Goal: Information Seeking & Learning: Learn about a topic

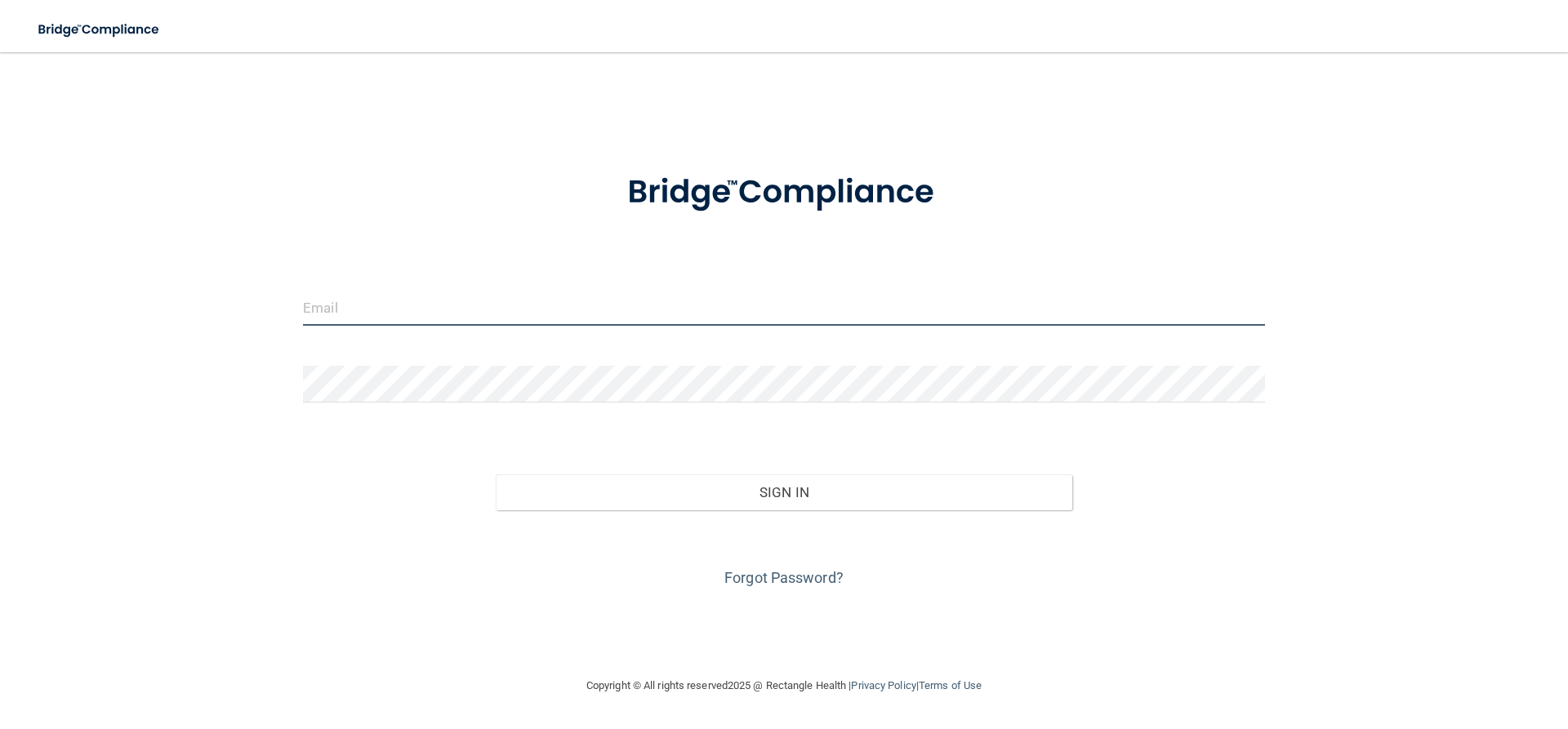
click at [334, 324] on input "email" at bounding box center [784, 307] width 962 height 37
type input "[EMAIL_ADDRESS][DOMAIN_NAME]"
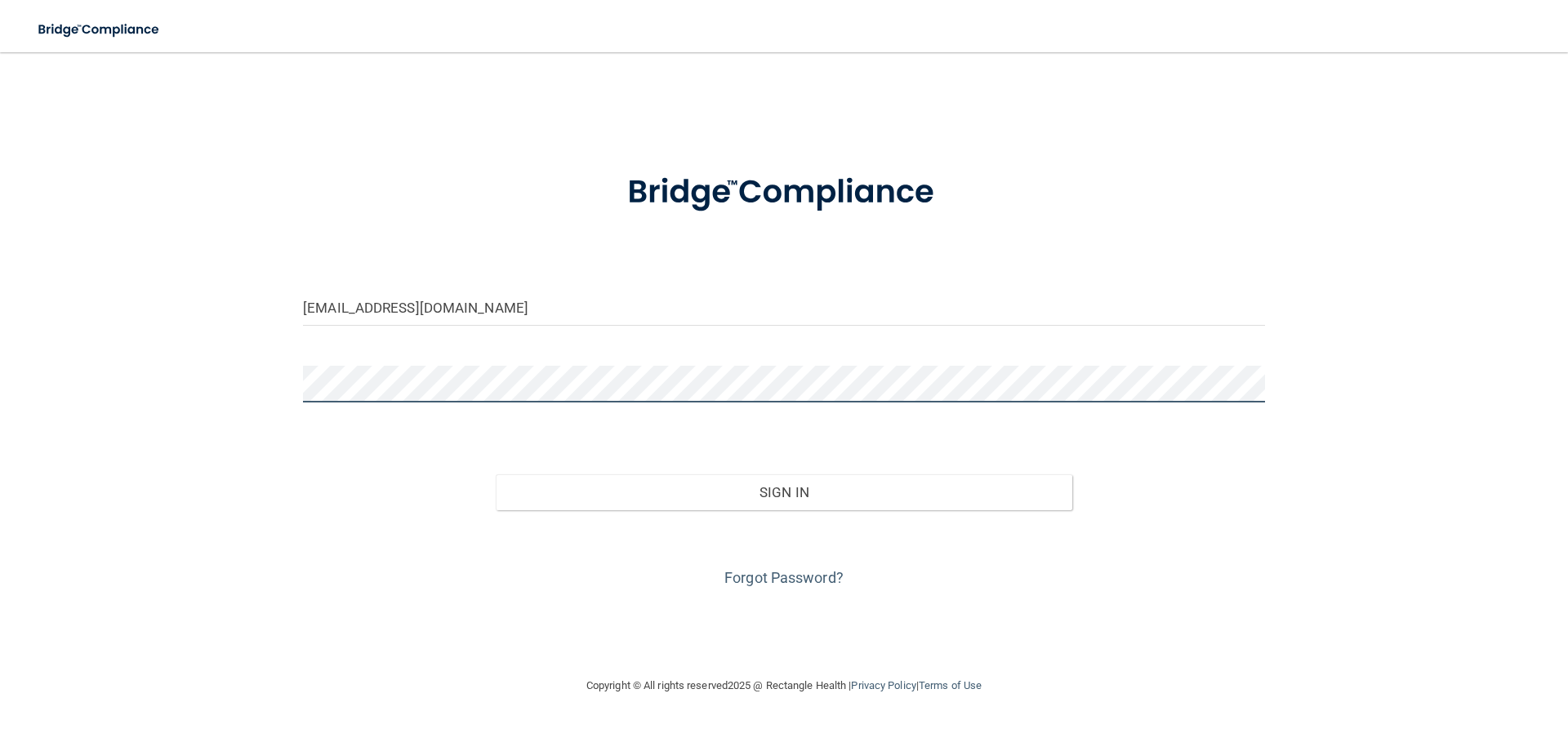
click at [495, 475] on button "Sign In" at bounding box center [784, 493] width 577 height 36
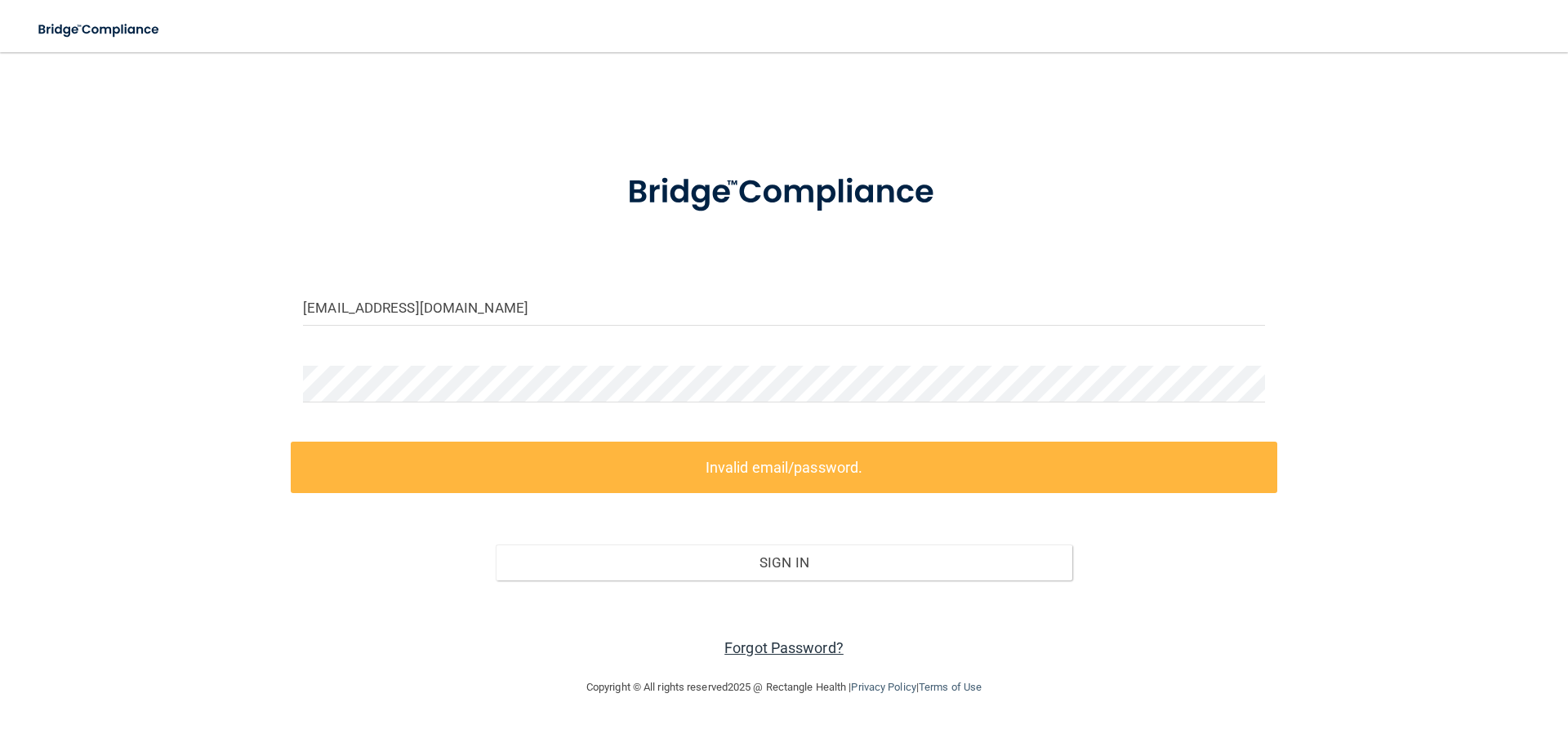
click at [766, 653] on link "Forgot Password?" at bounding box center [784, 647] width 120 height 17
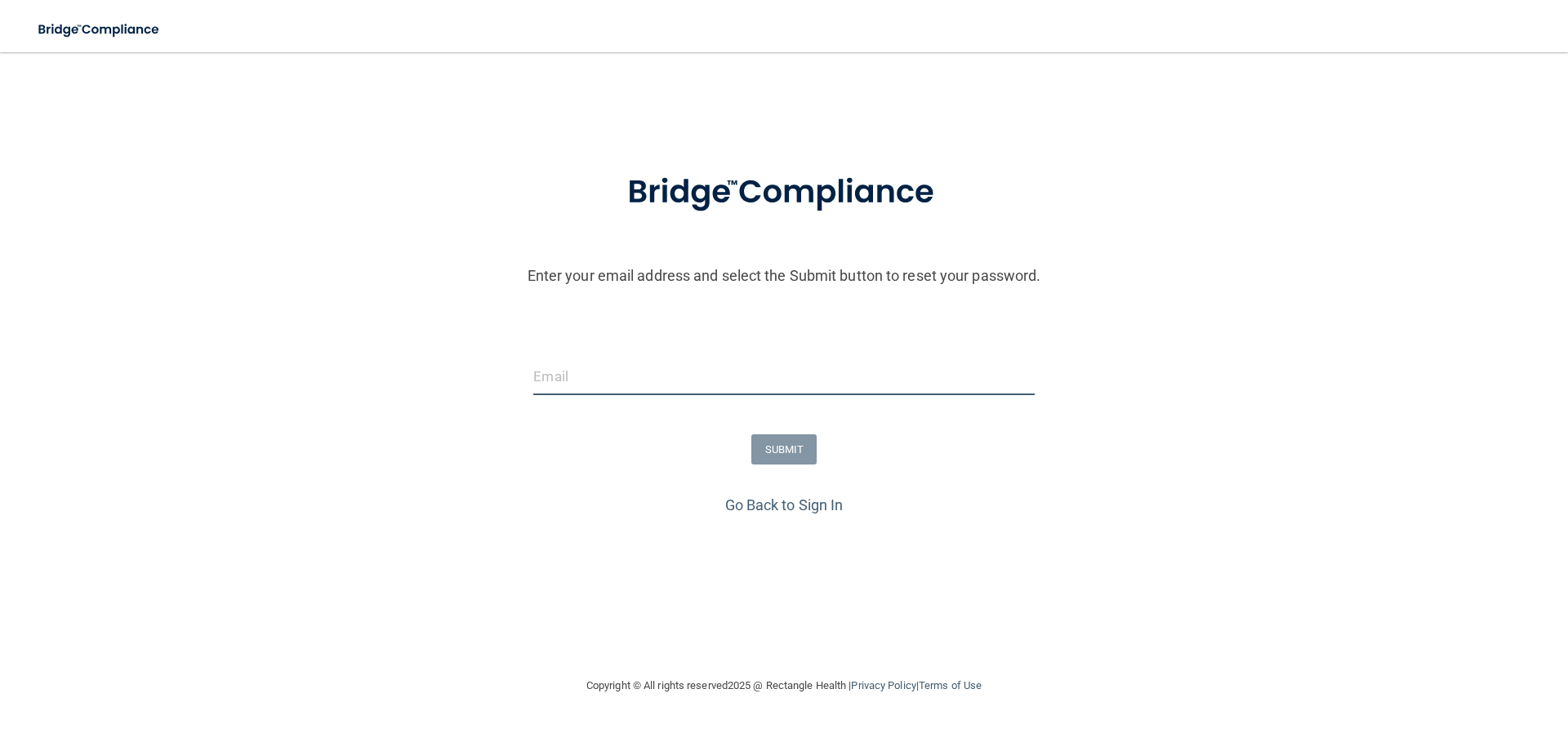
click at [585, 375] on input "email" at bounding box center [783, 377] width 501 height 37
type input "[EMAIL_ADDRESS][DOMAIN_NAME]"
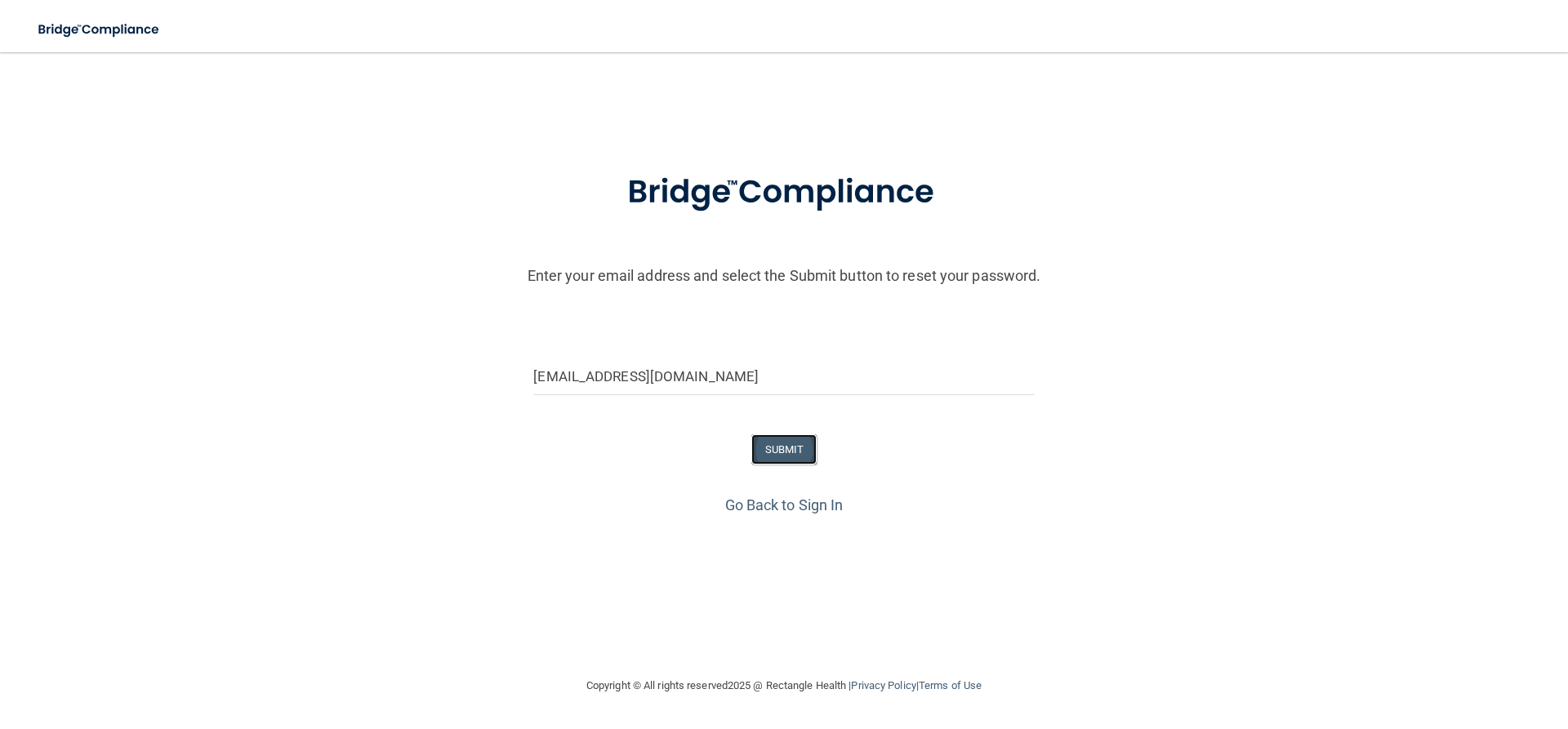
click at [793, 446] on button "SUBMIT" at bounding box center [784, 449] width 67 height 31
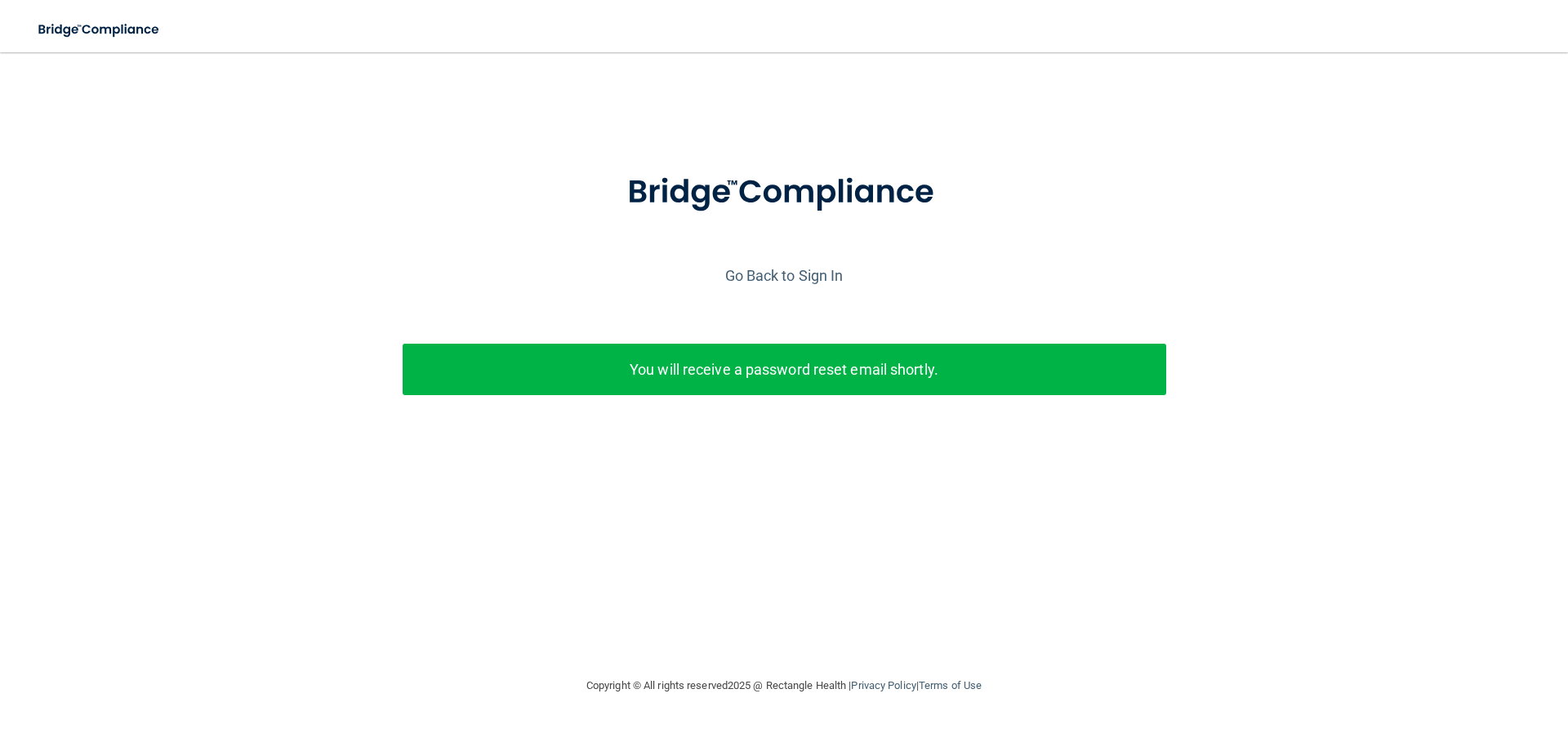
click at [764, 378] on p "You will receive a password reset email shortly." at bounding box center [784, 369] width 739 height 27
click at [815, 272] on link "Go Back to Sign In" at bounding box center [784, 275] width 119 height 17
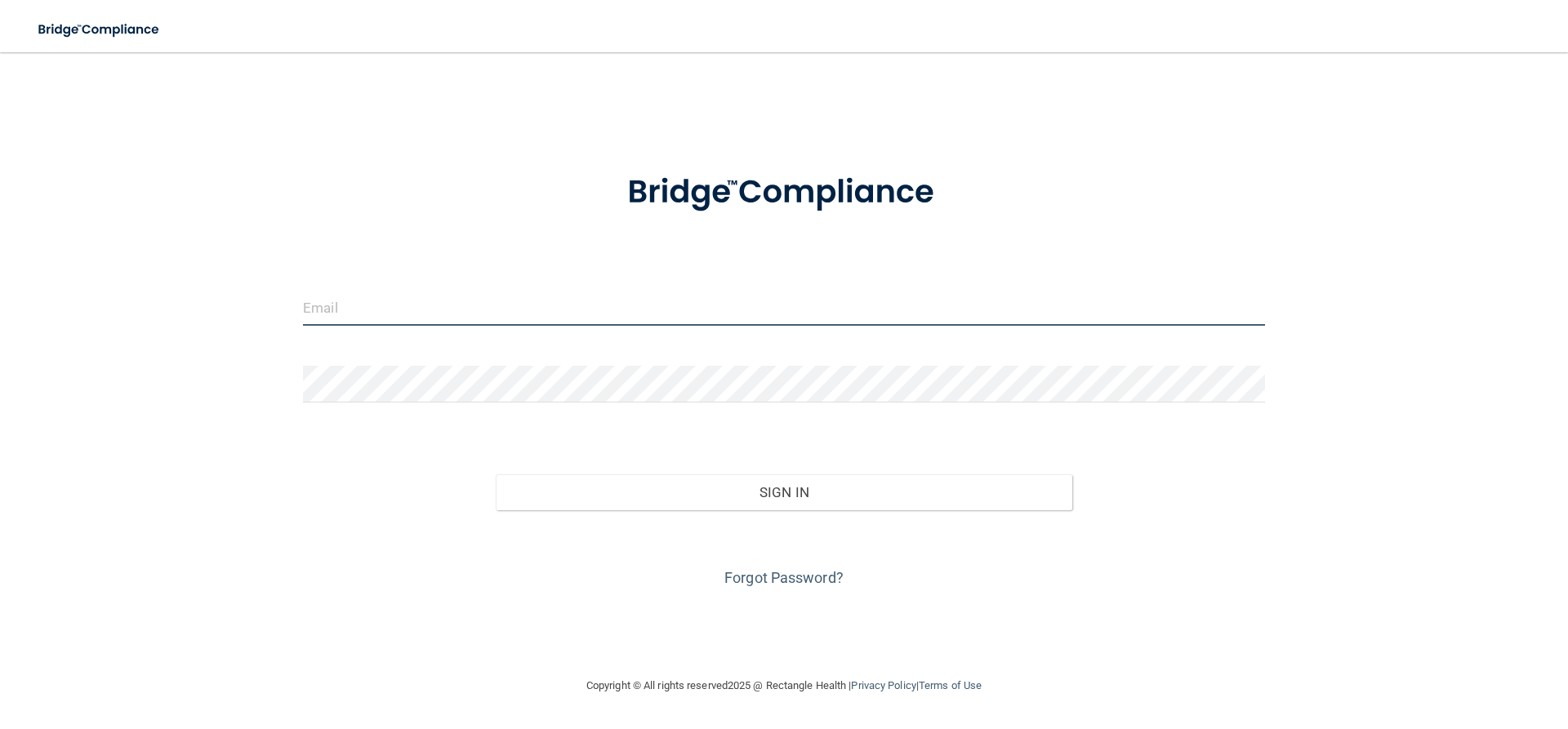
click at [348, 317] on input "email" at bounding box center [784, 307] width 962 height 37
type input "[EMAIL_ADDRESS][DOMAIN_NAME]"
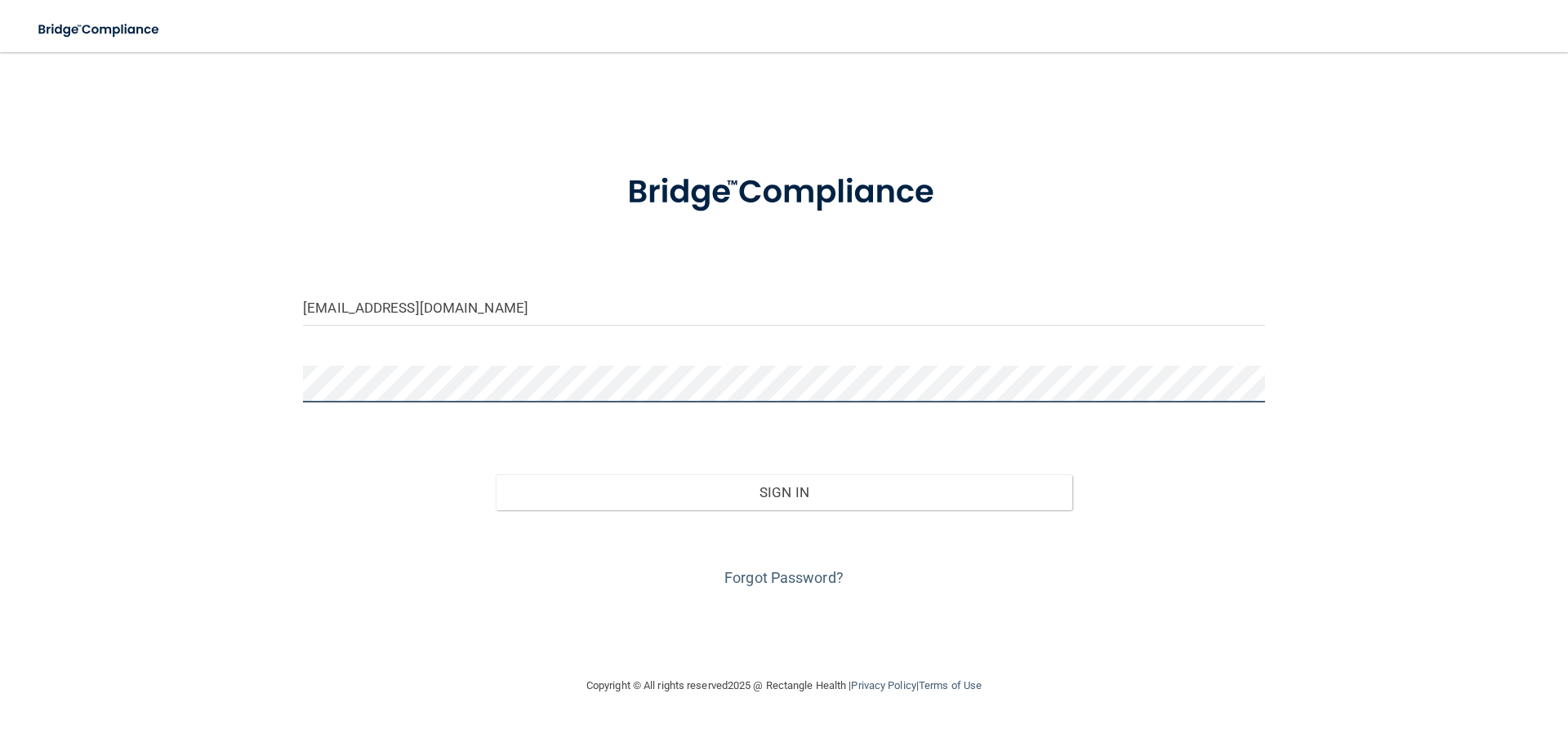
click at [495, 475] on button "Sign In" at bounding box center [784, 493] width 577 height 36
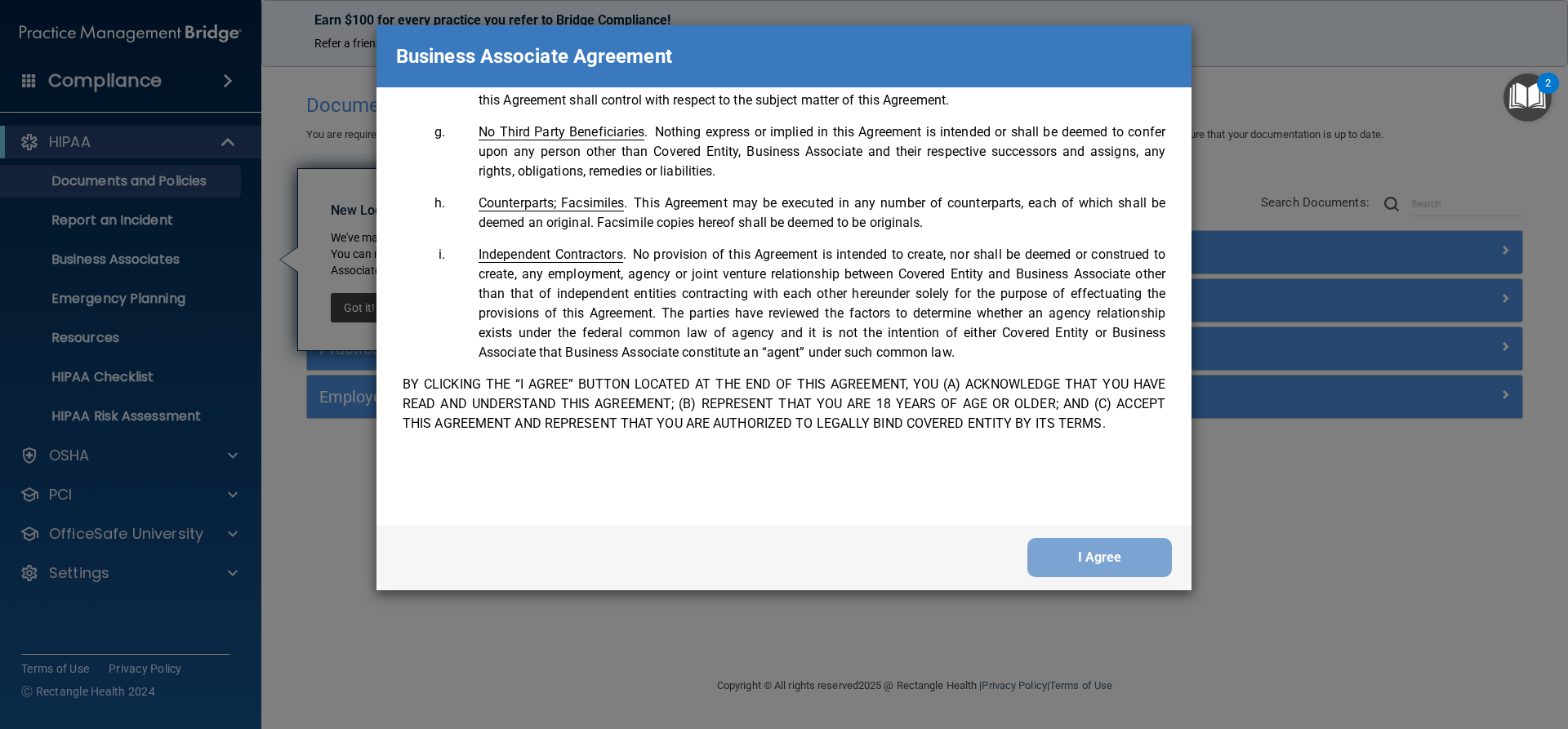
scroll to position [3329, 0]
click at [1100, 560] on button "I Agree" at bounding box center [1099, 557] width 145 height 40
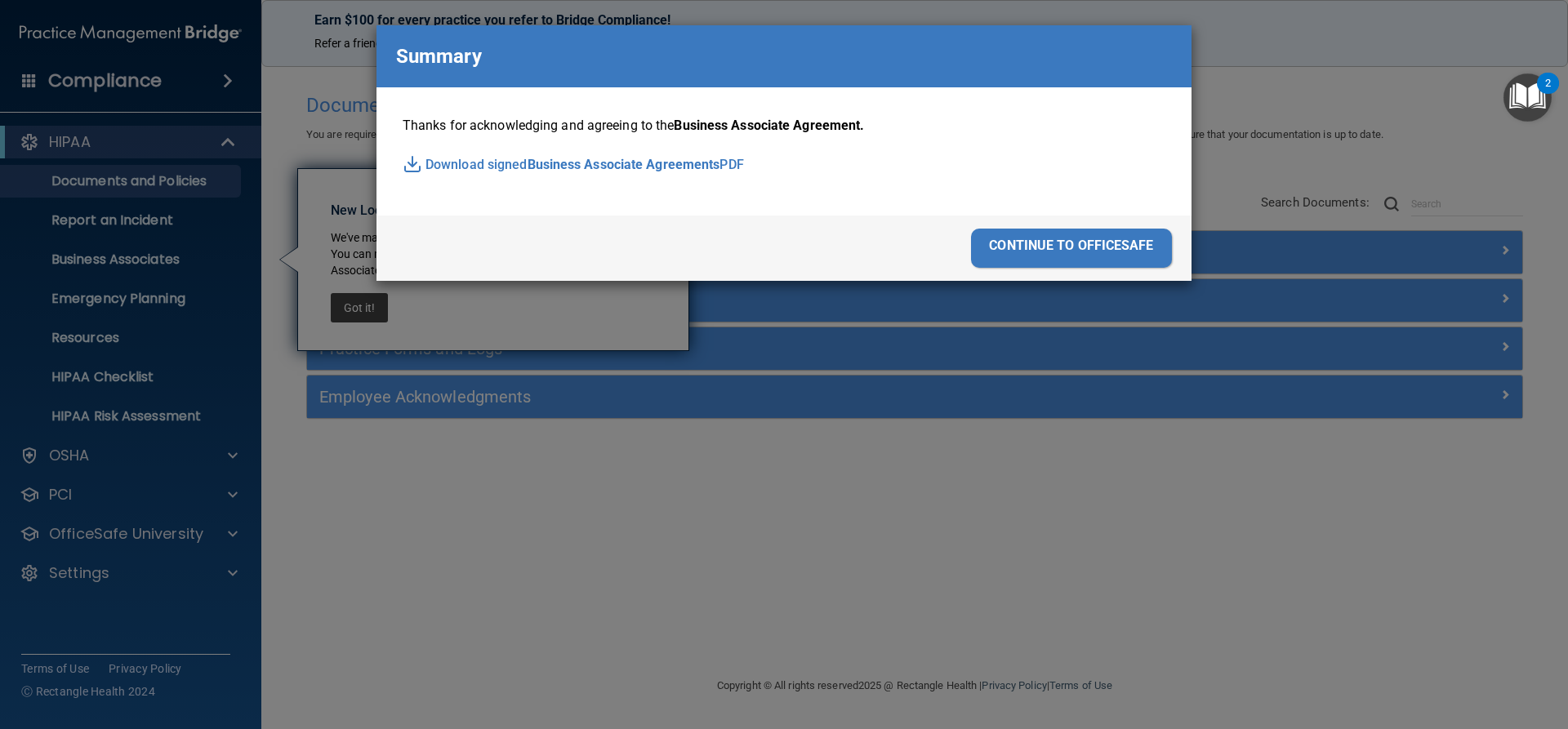
click at [1093, 244] on div "continue to officesafe" at bounding box center [1071, 248] width 200 height 40
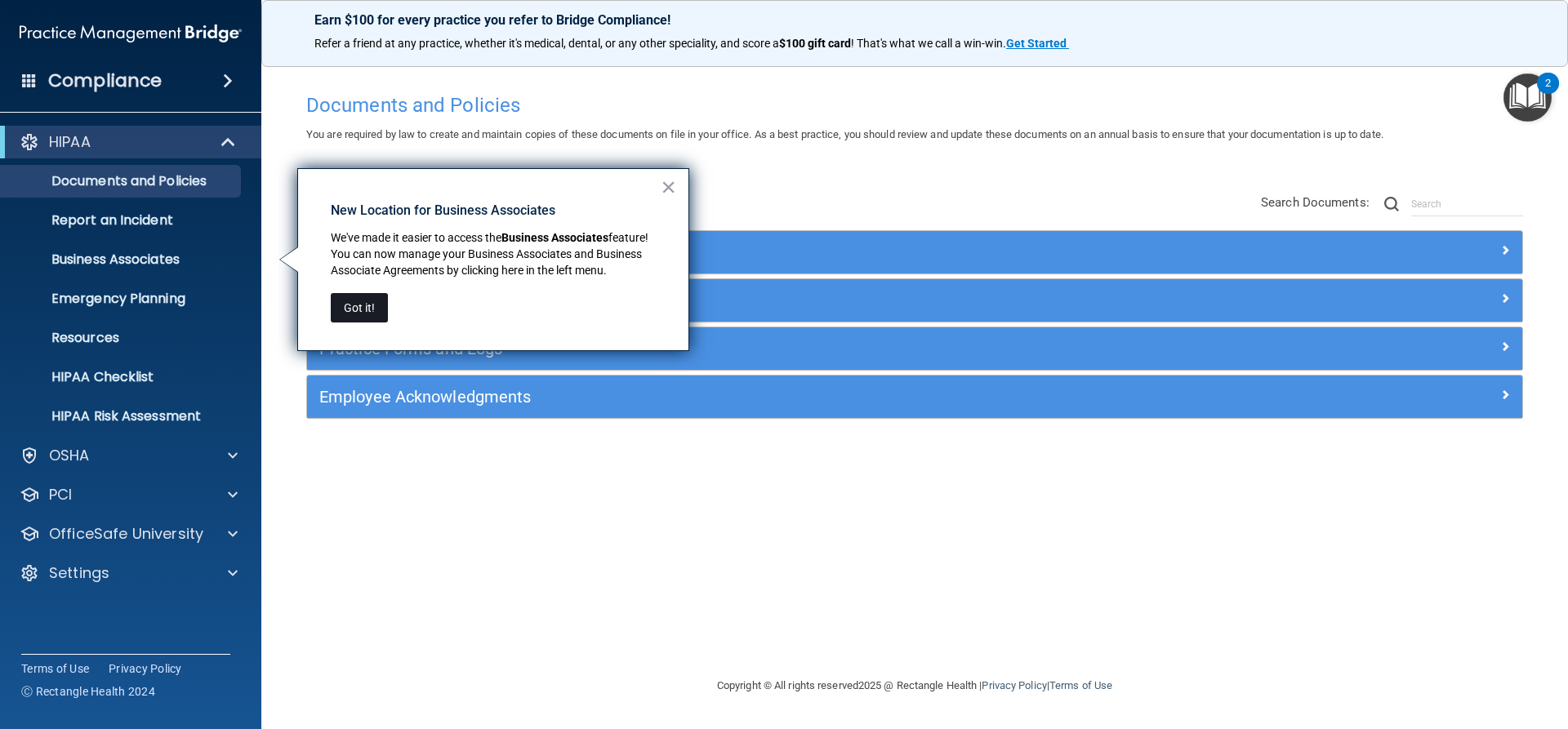
click at [353, 304] on button "Got it!" at bounding box center [360, 307] width 58 height 30
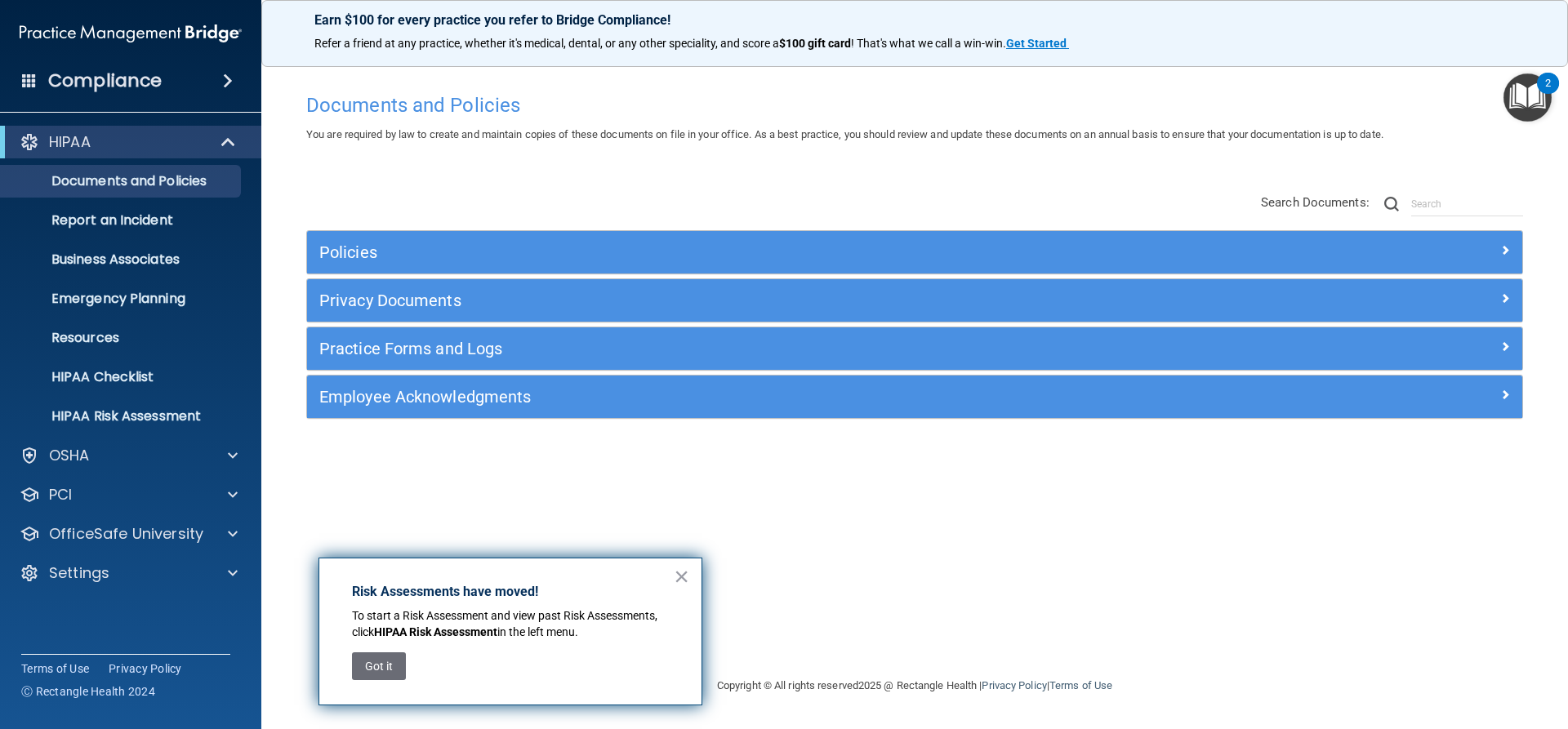
click at [391, 662] on button "Got it" at bounding box center [379, 666] width 54 height 28
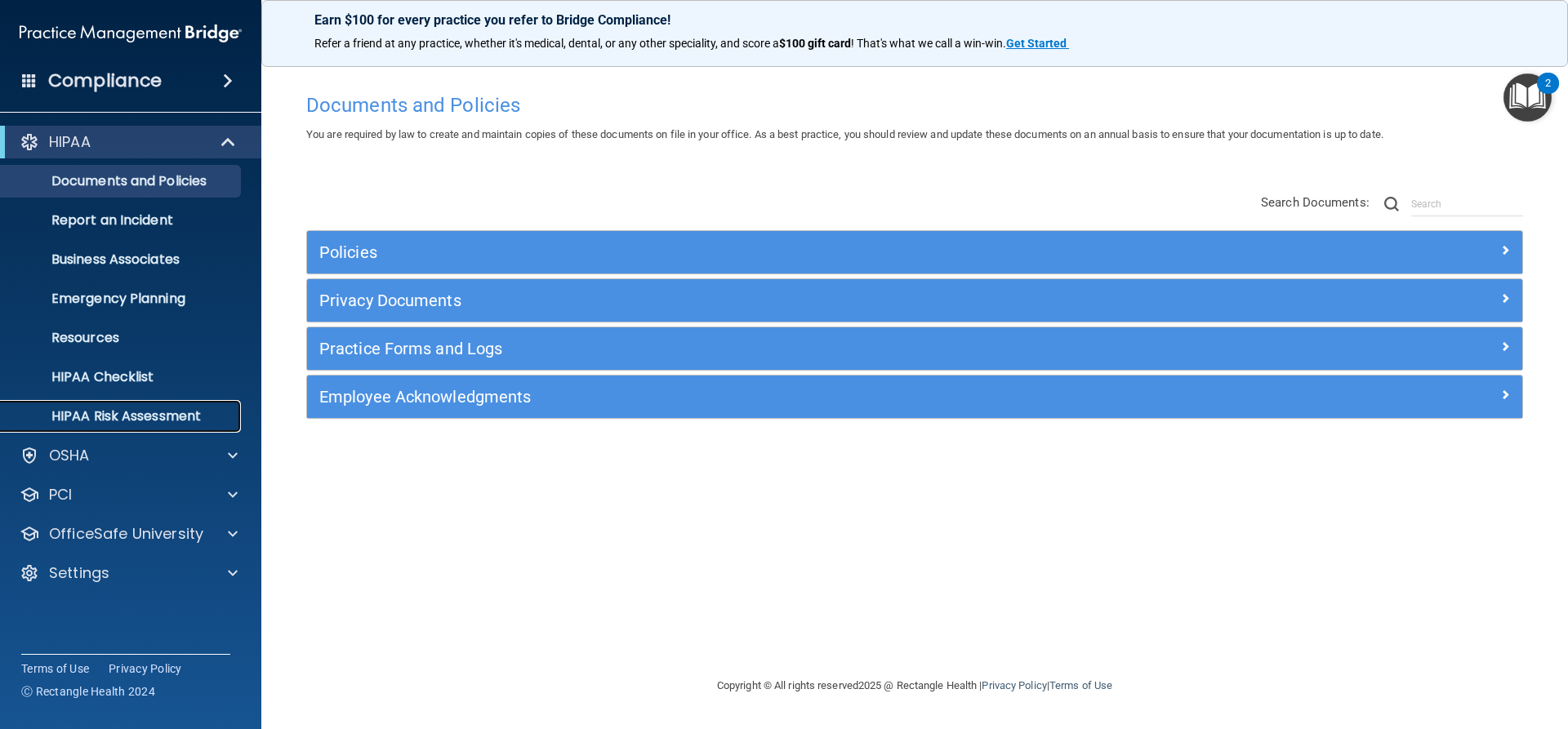
click at [117, 413] on p "HIPAA Risk Assessment" at bounding box center [122, 416] width 223 height 16
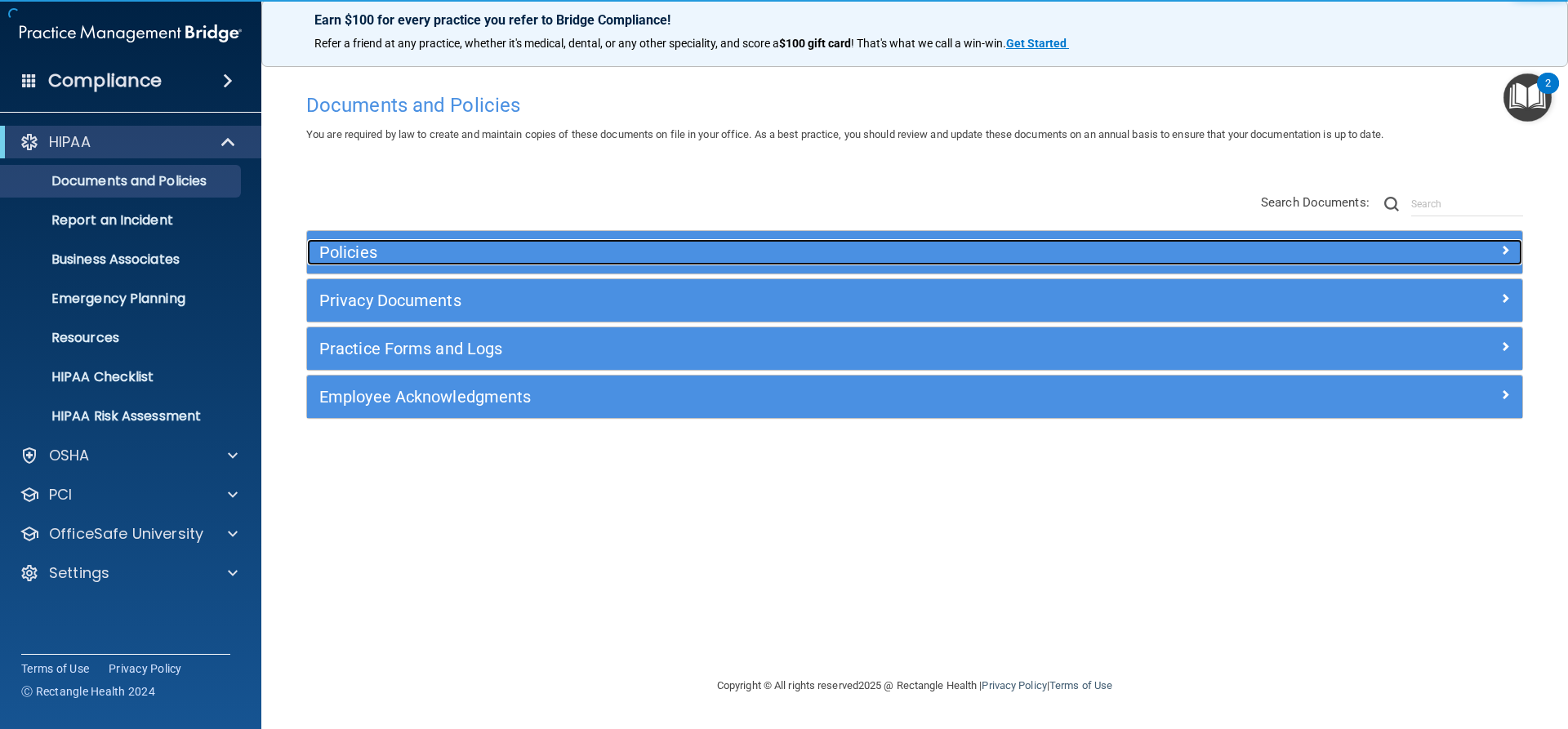
click at [370, 254] on h5 "Policies" at bounding box center [762, 253] width 886 height 18
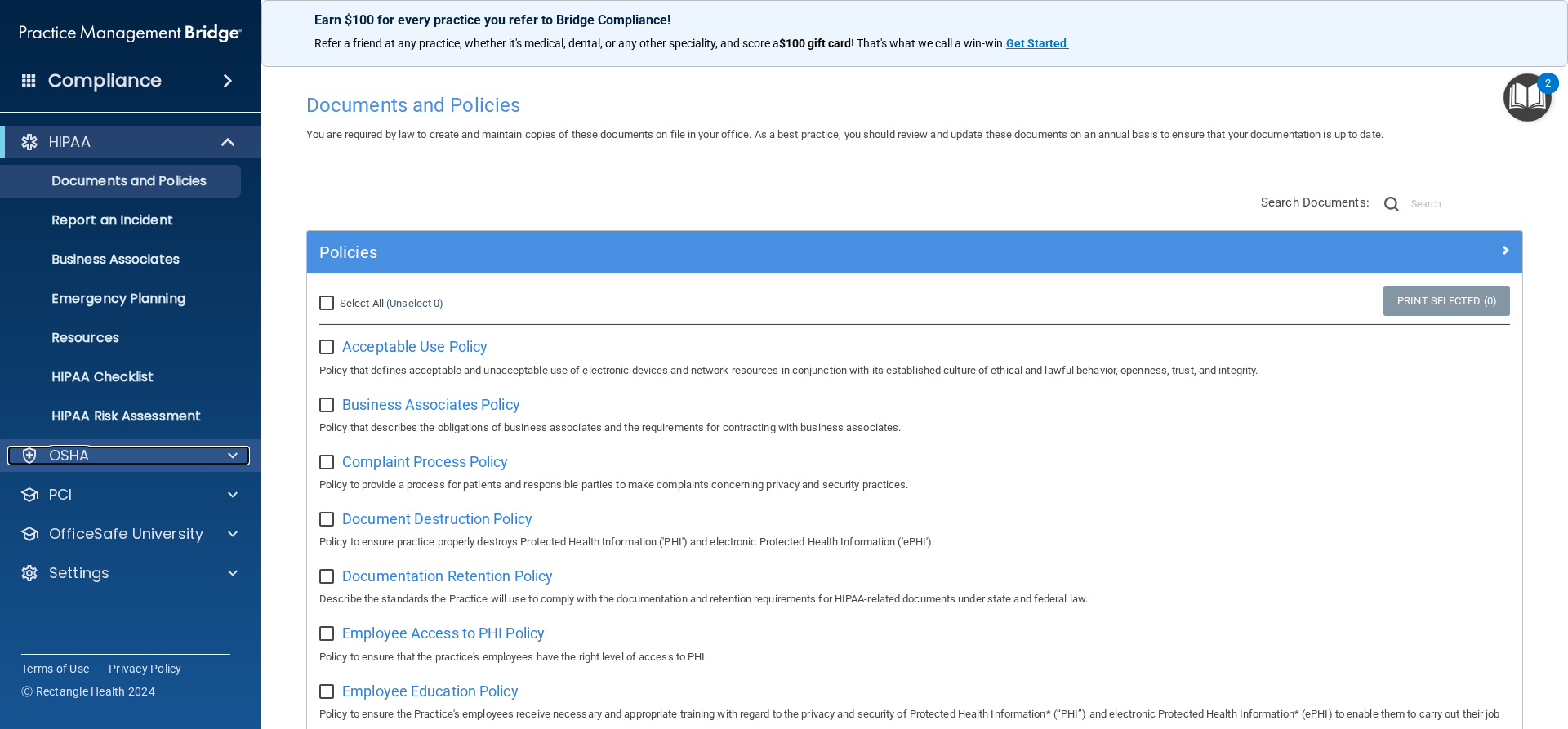
click at [102, 458] on div "OSHA" at bounding box center [108, 456] width 202 height 20
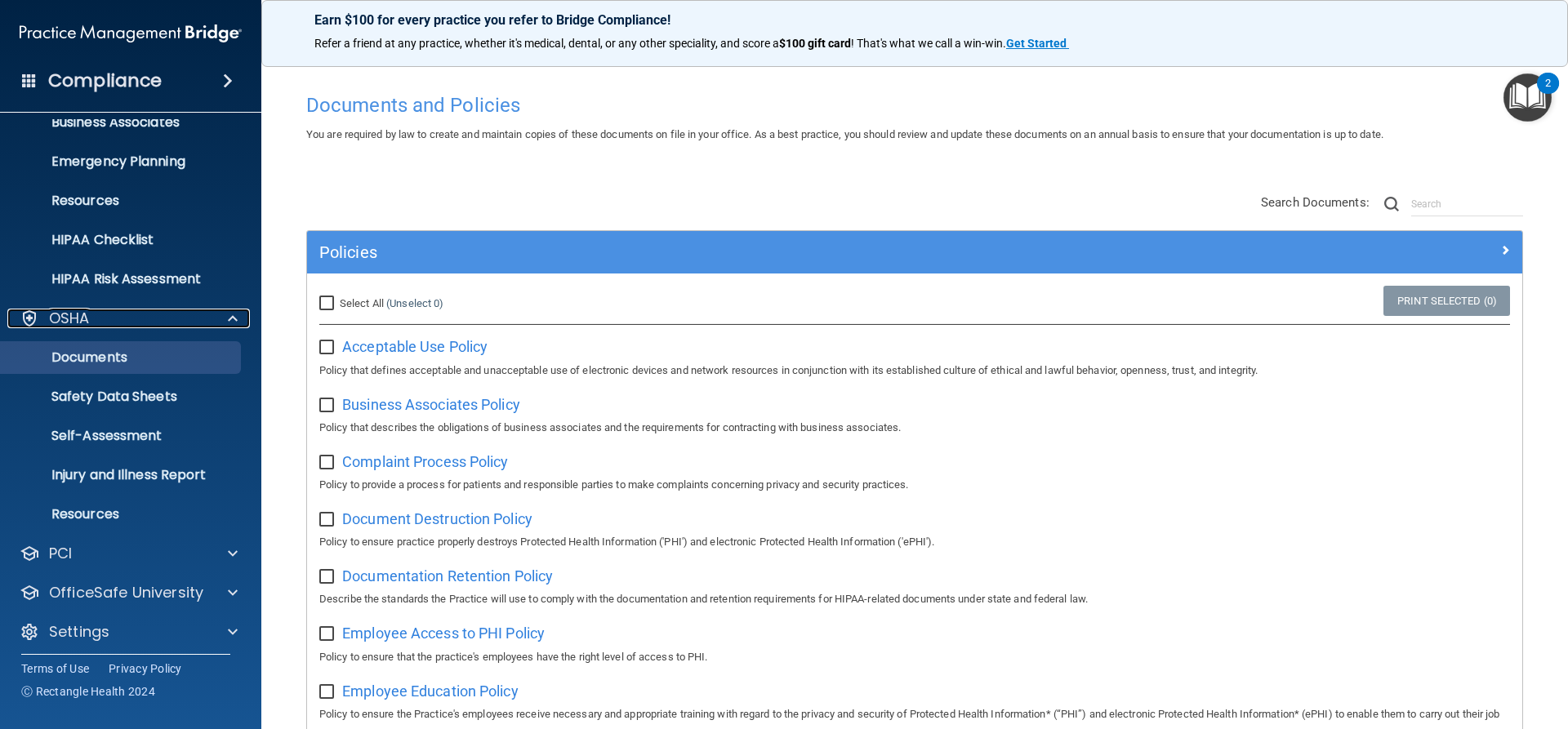
scroll to position [145, 0]
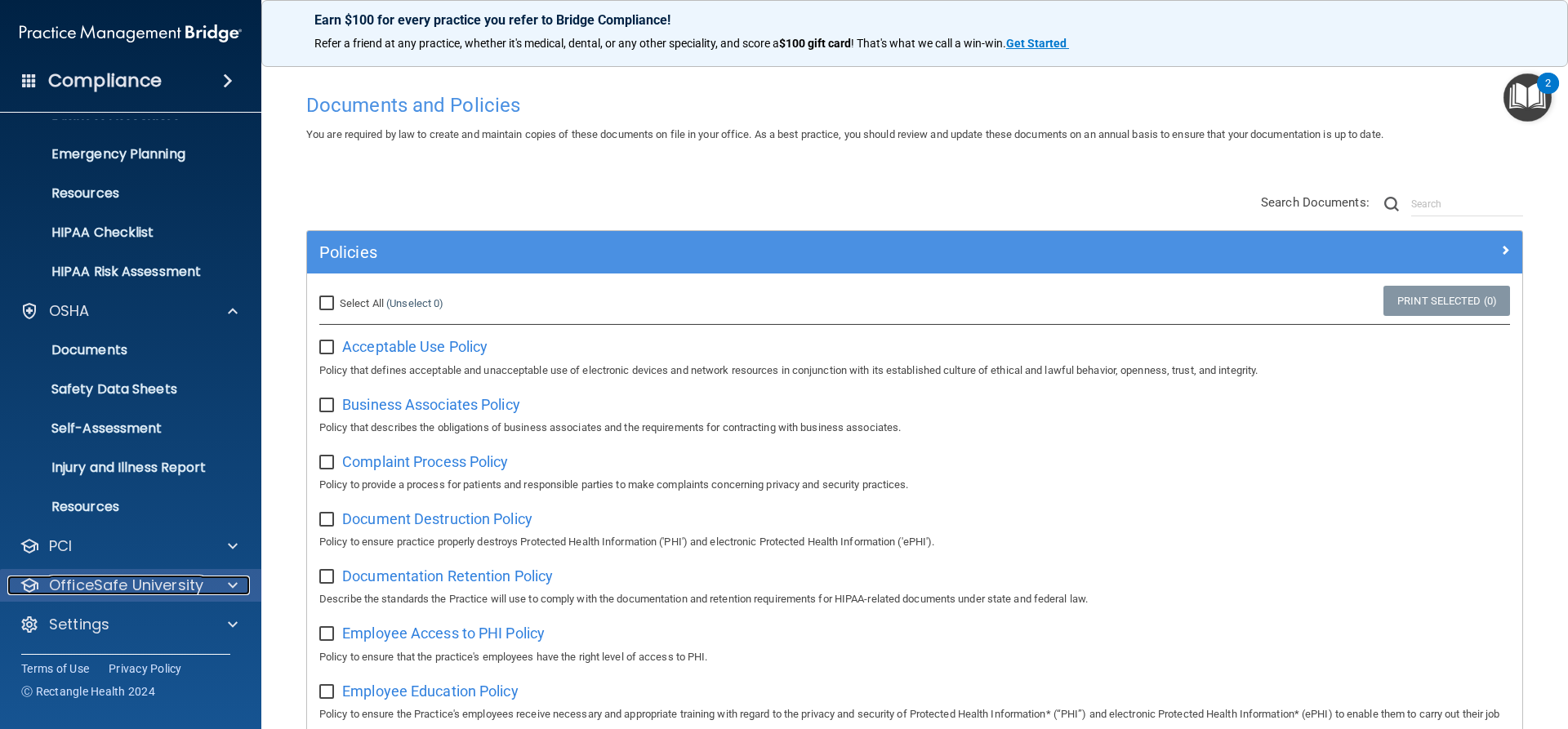
click at [205, 579] on div "OfficeSafe University" at bounding box center [108, 585] width 202 height 20
click at [222, 582] on div at bounding box center [229, 585] width 40 height 20
click at [228, 587] on span at bounding box center [232, 585] width 10 height 20
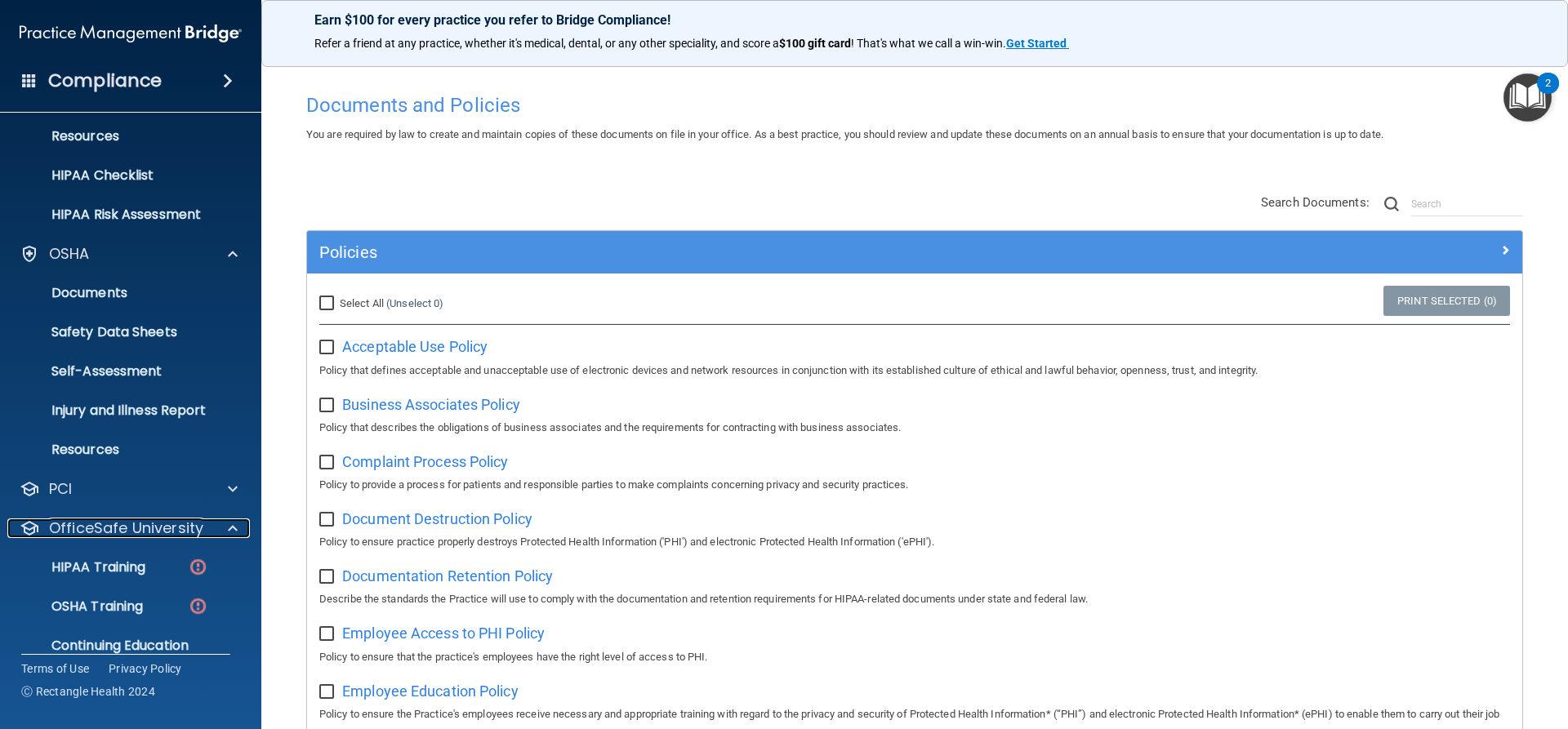
scroll to position [262, 0]
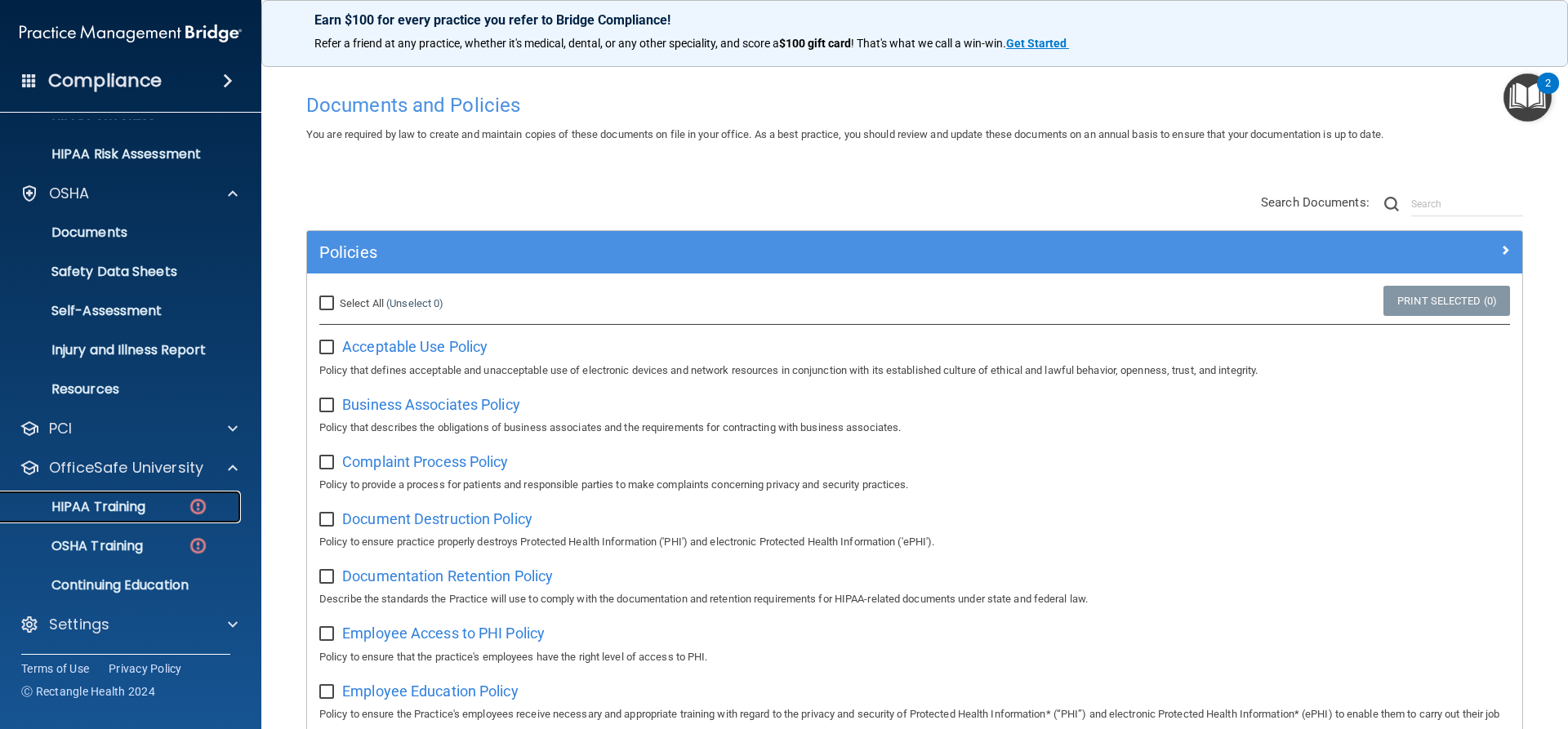
click at [106, 509] on p "HIPAA Training" at bounding box center [78, 507] width 135 height 16
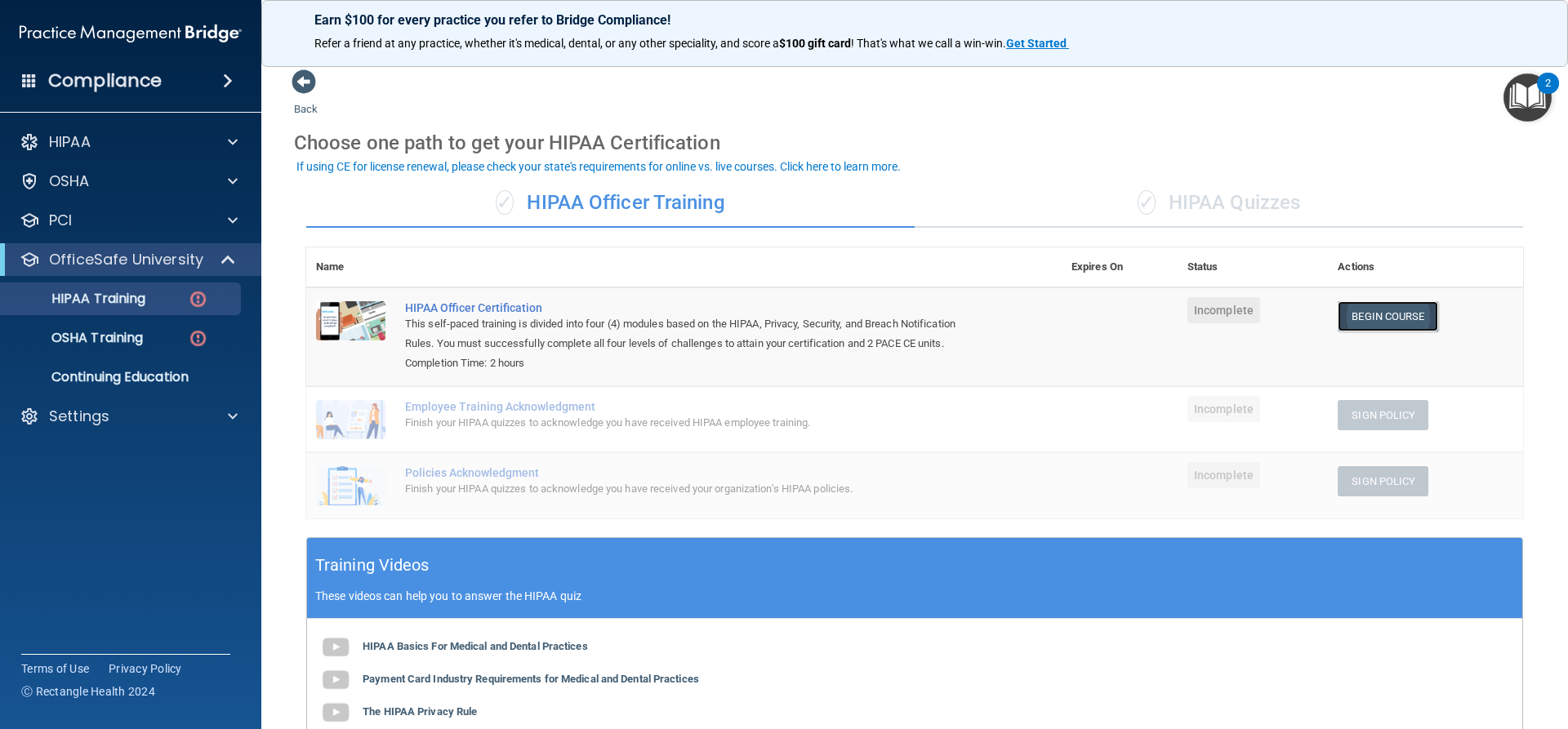
click at [1382, 319] on link "Begin Course" at bounding box center [1387, 316] width 100 height 31
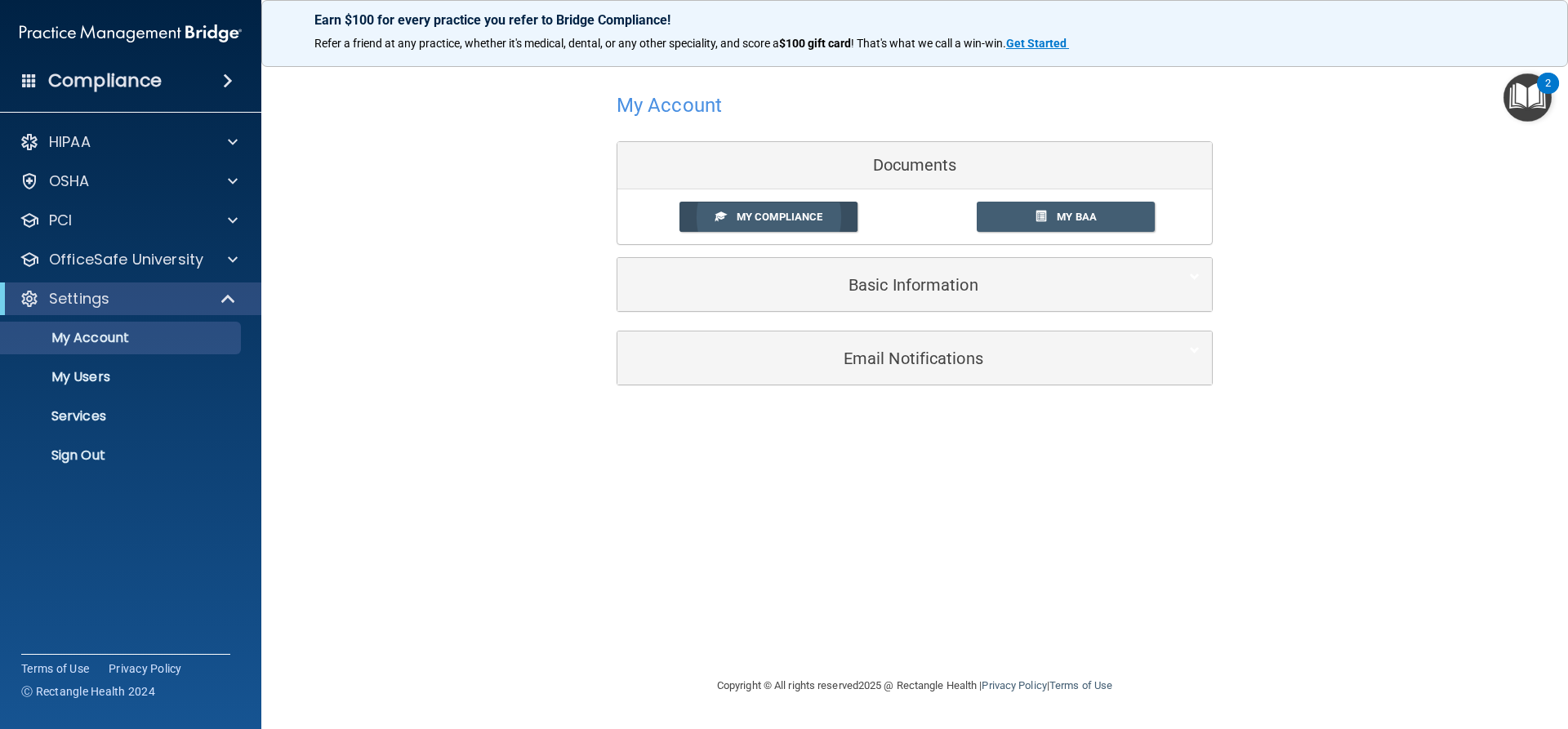
click at [738, 217] on span "My Compliance" at bounding box center [779, 217] width 85 height 13
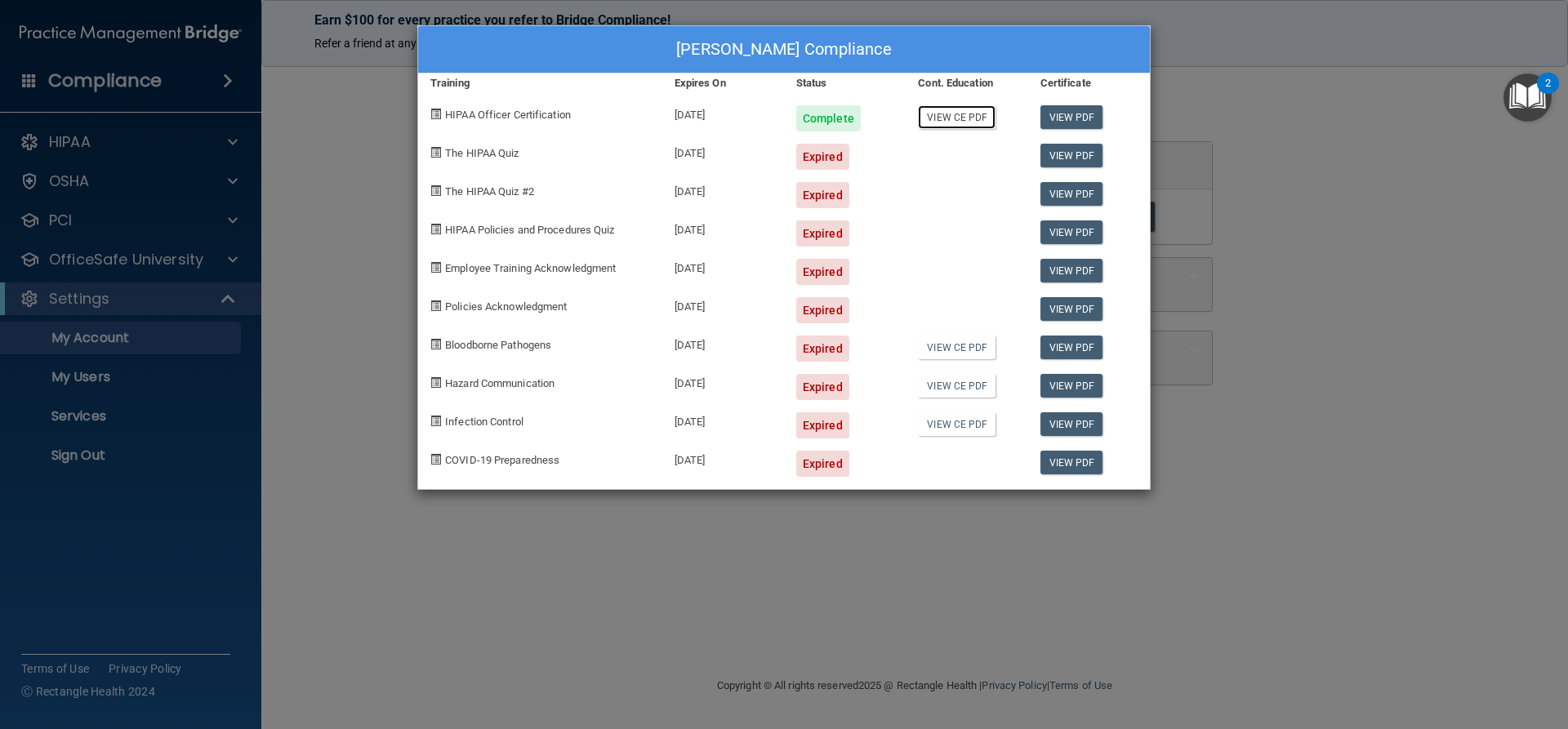
click at [966, 120] on link "View CE PDF" at bounding box center [957, 117] width 77 height 23
